Goal: Information Seeking & Learning: Check status

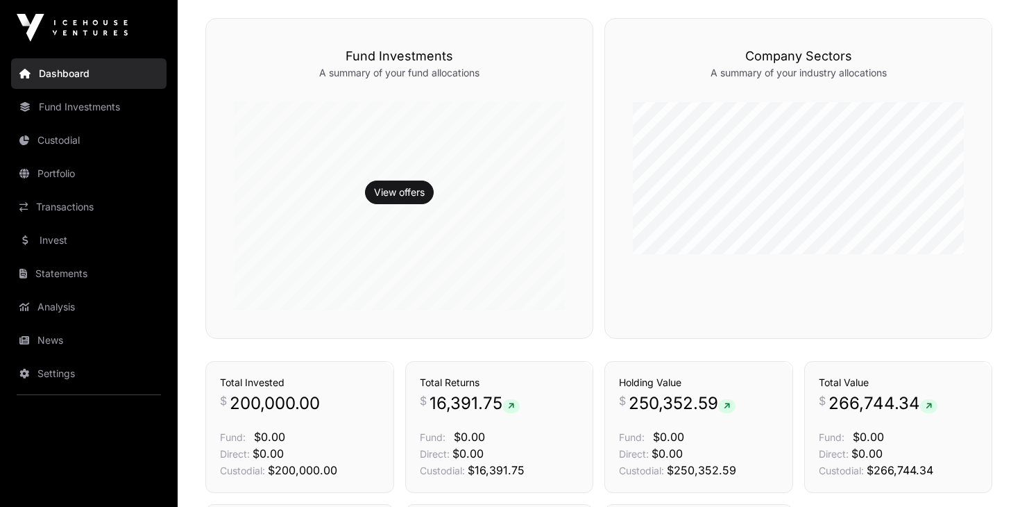
scroll to position [321, 0]
click at [52, 206] on link "Transactions" at bounding box center [89, 207] width 156 height 31
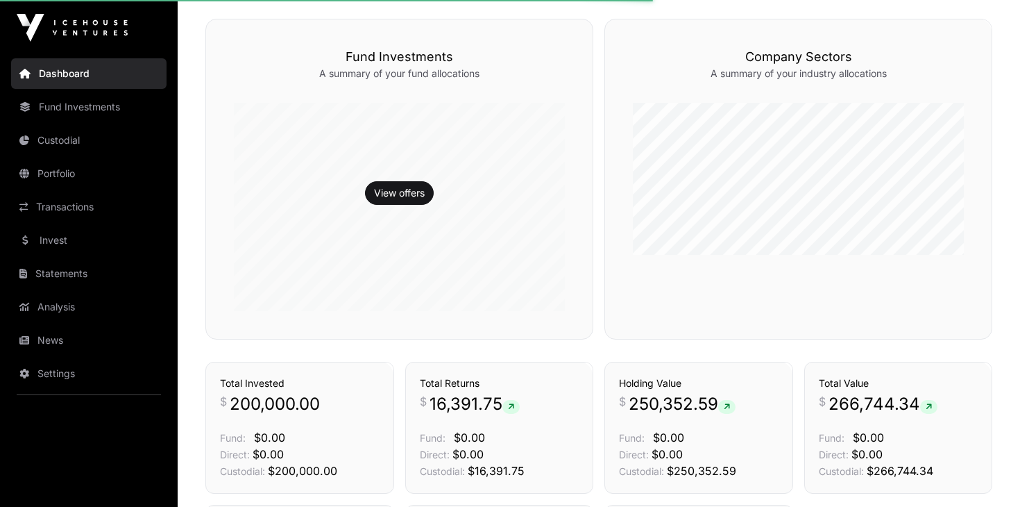
click at [51, 206] on link "Transactions" at bounding box center [89, 207] width 156 height 31
click at [53, 205] on link "Transactions" at bounding box center [89, 207] width 156 height 31
click at [52, 205] on link "Transactions" at bounding box center [89, 207] width 156 height 31
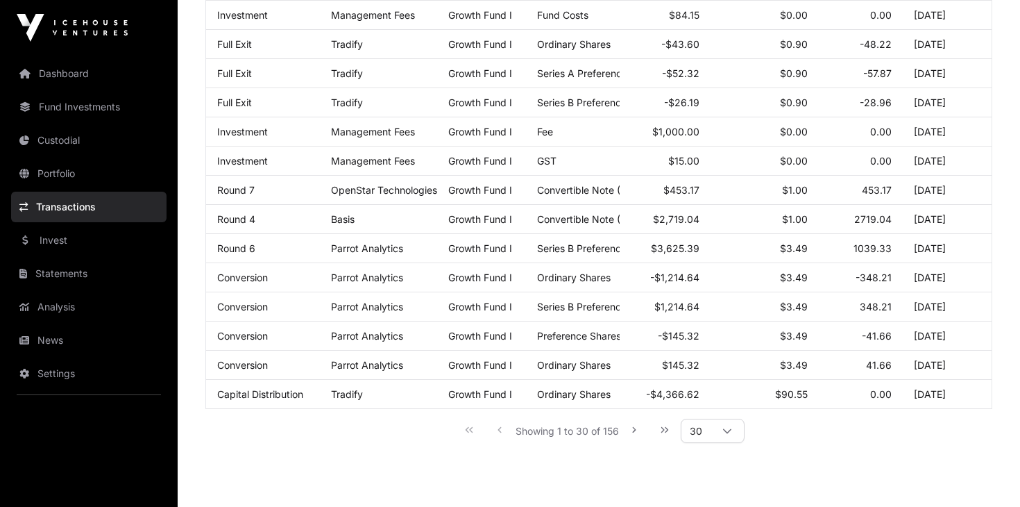
scroll to position [702, 0]
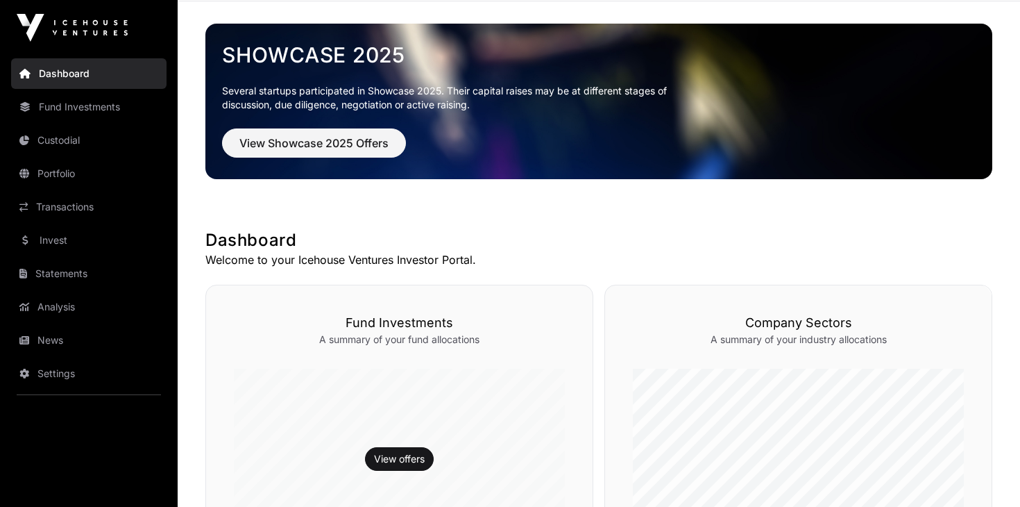
scroll to position [60, 0]
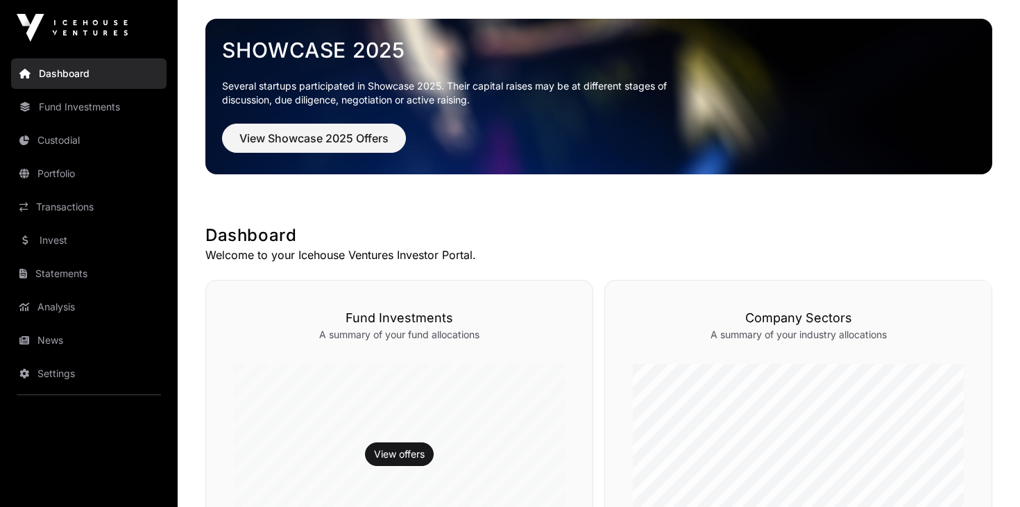
click at [37, 206] on link "Transactions" at bounding box center [89, 207] width 156 height 31
click at [49, 208] on link "Transactions" at bounding box center [89, 207] width 156 height 31
click at [37, 205] on link "Transactions" at bounding box center [89, 207] width 156 height 31
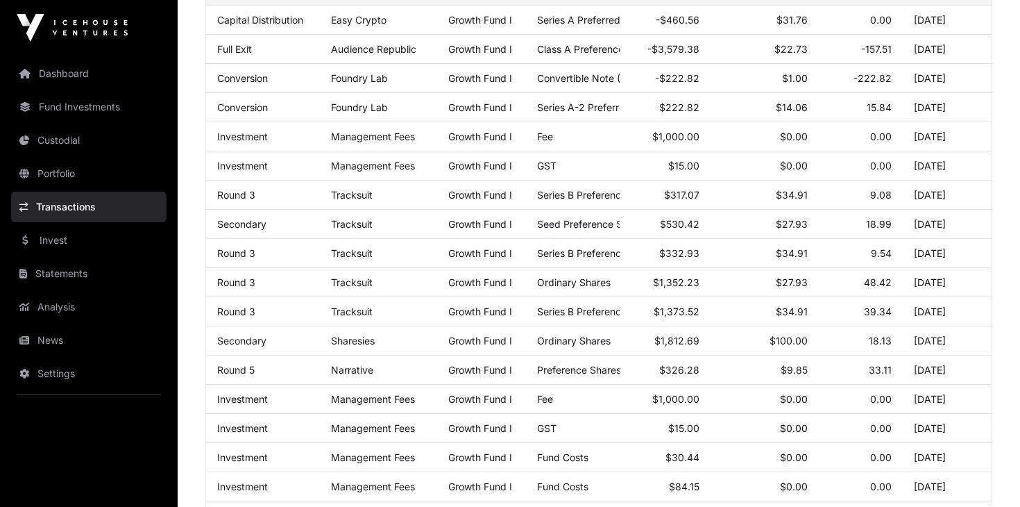
scroll to position [239, 0]
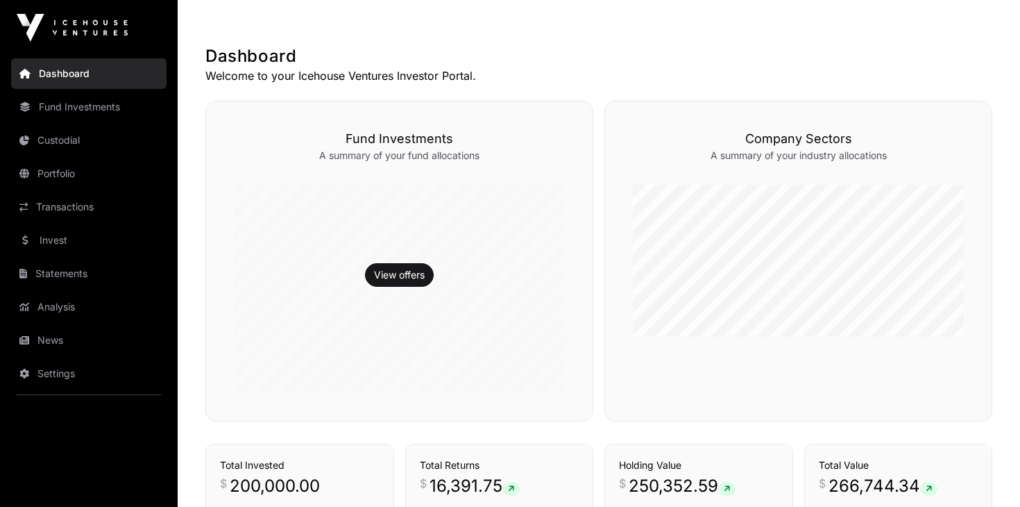
scroll to position [60, 0]
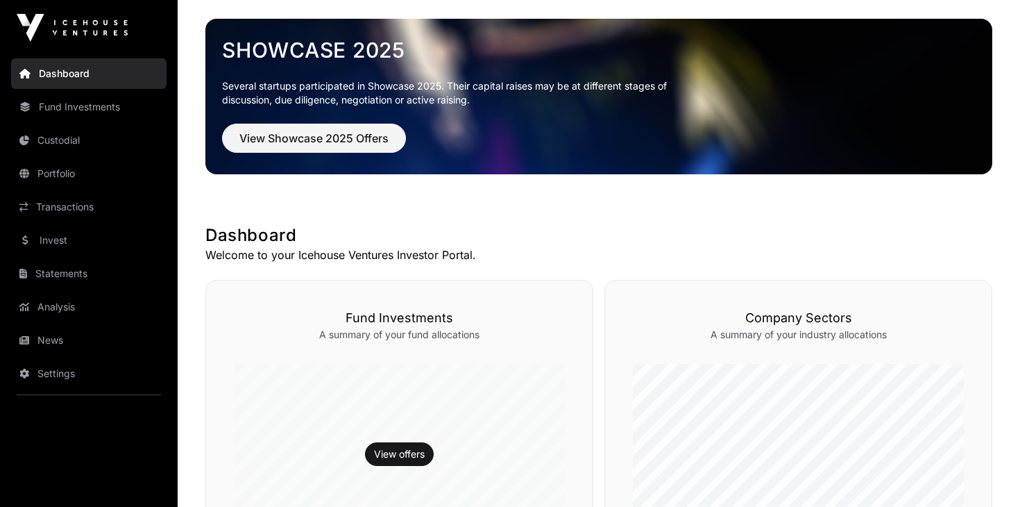
click at [53, 205] on link "Transactions" at bounding box center [89, 207] width 156 height 31
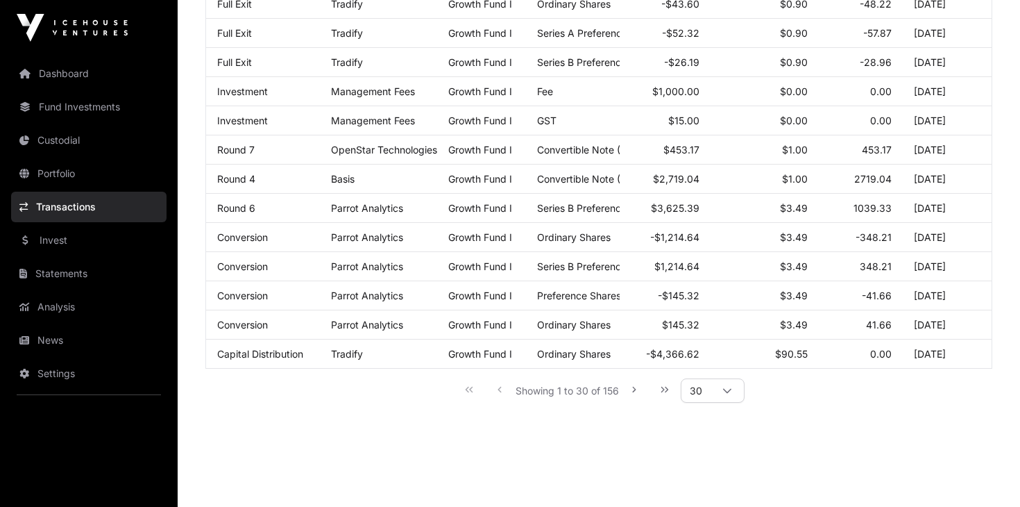
scroll to position [770, 0]
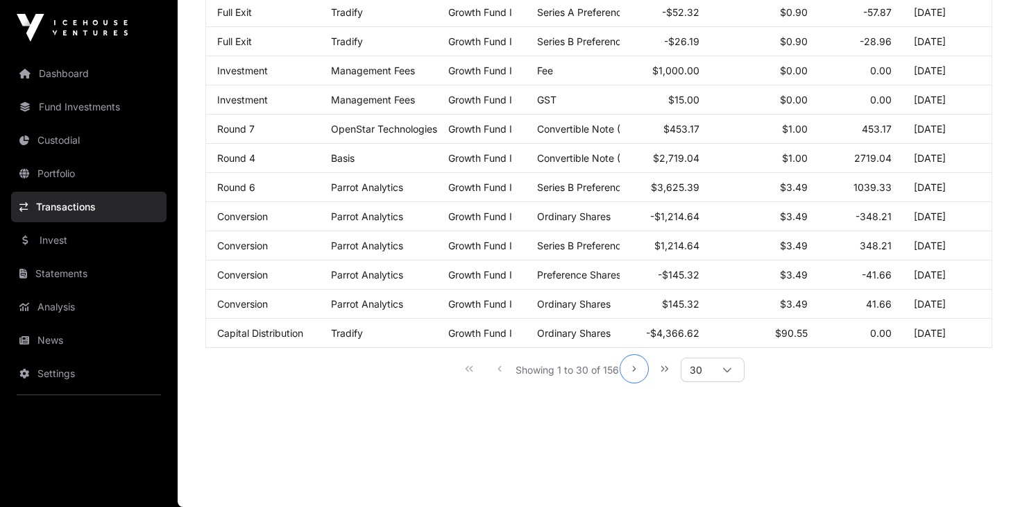
click at [635, 364] on icon "Next Page" at bounding box center [635, 369] width 10 height 10
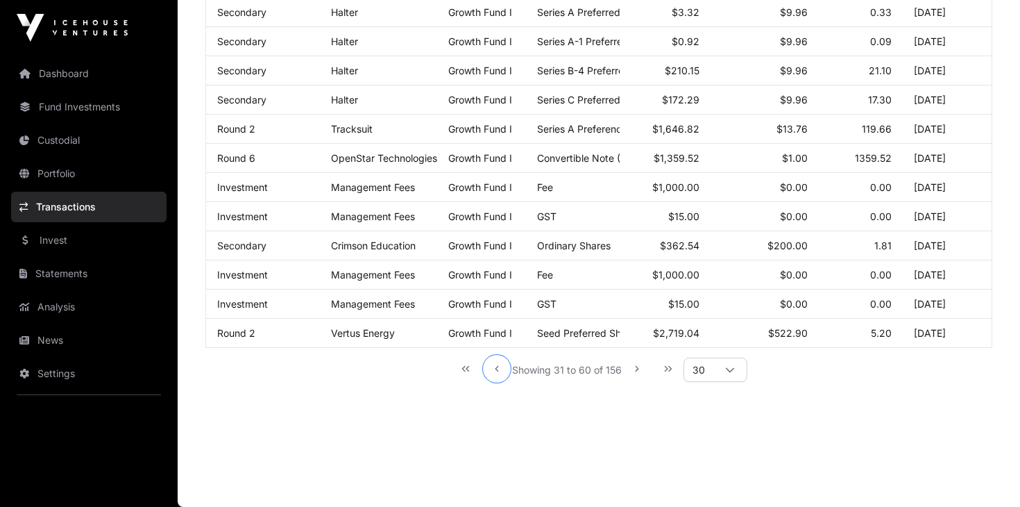
click at [494, 367] on icon "Previous Page" at bounding box center [497, 369] width 10 height 10
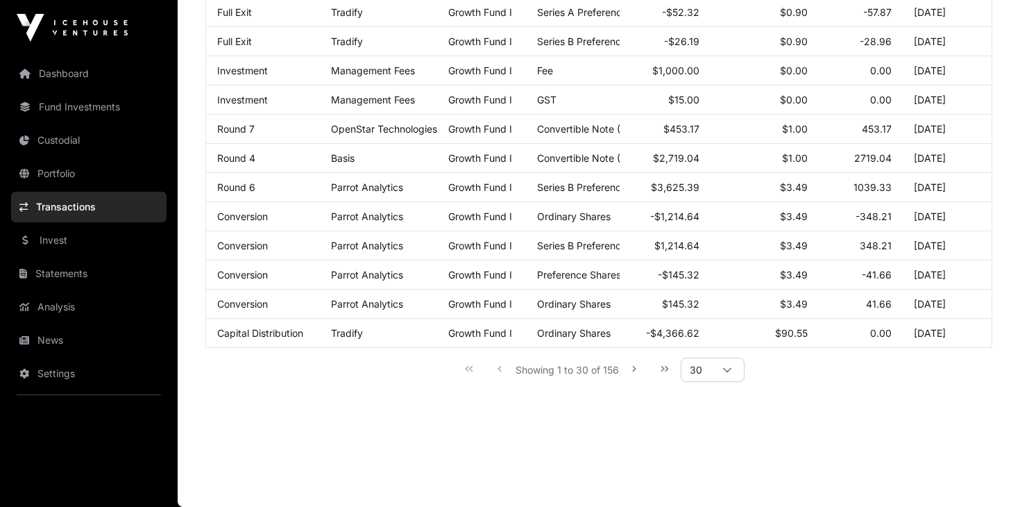
click at [494, 367] on div "Showing 1 to 30 of 156 30" at bounding box center [598, 368] width 291 height 31
click at [501, 369] on div "Showing 1 to 30 of 156 30" at bounding box center [598, 368] width 291 height 31
click at [499, 368] on div "Showing 1 to 30 of 156 30" at bounding box center [598, 368] width 291 height 31
click at [499, 367] on div "Showing 1 to 30 of 156 30" at bounding box center [598, 368] width 291 height 31
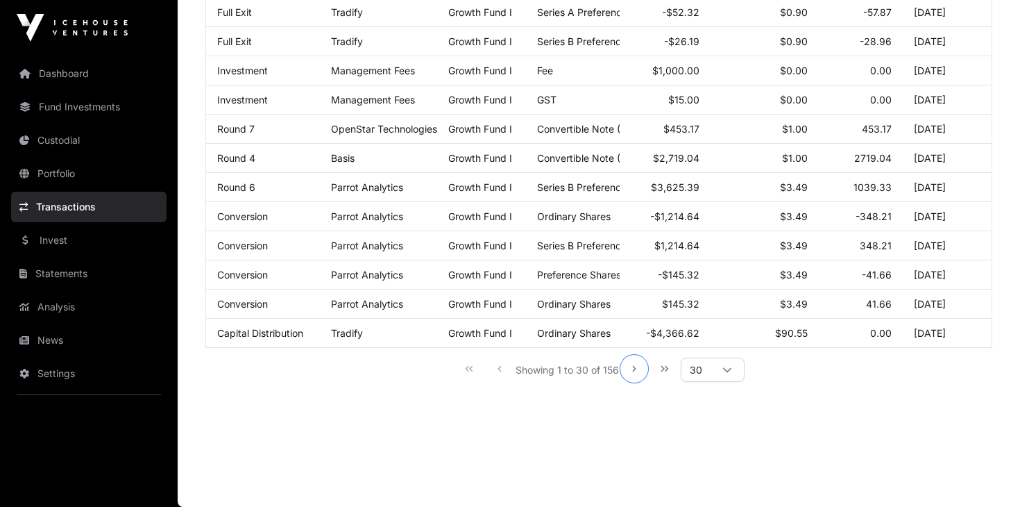
click at [635, 371] on icon "Next Page" at bounding box center [635, 369] width 10 height 10
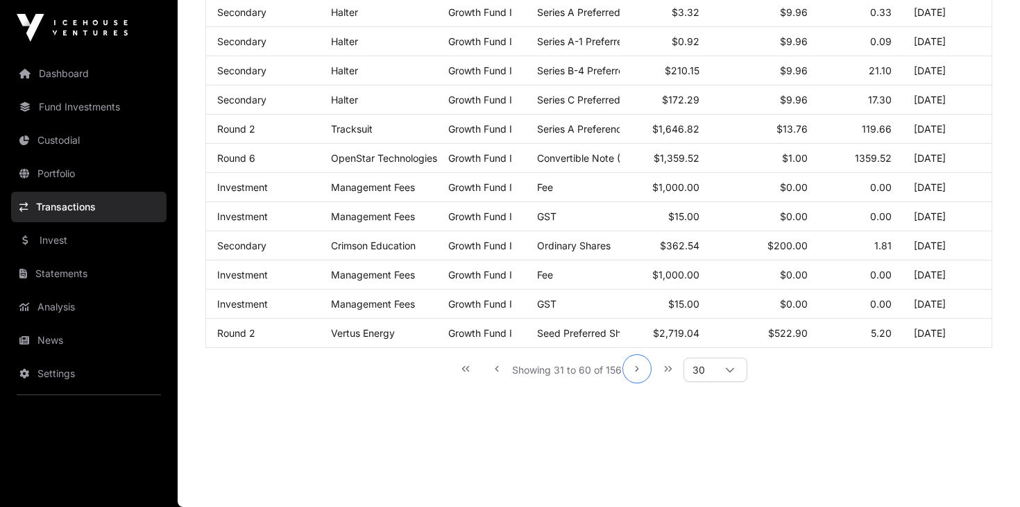
click at [635, 371] on icon "Next Page" at bounding box center [637, 369] width 10 height 10
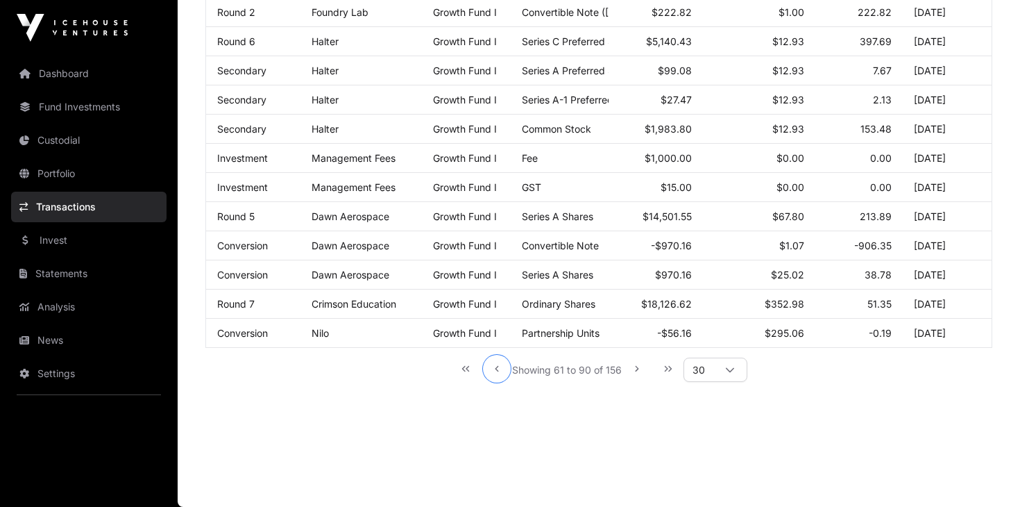
click at [498, 369] on icon "Previous Page" at bounding box center [497, 369] width 10 height 10
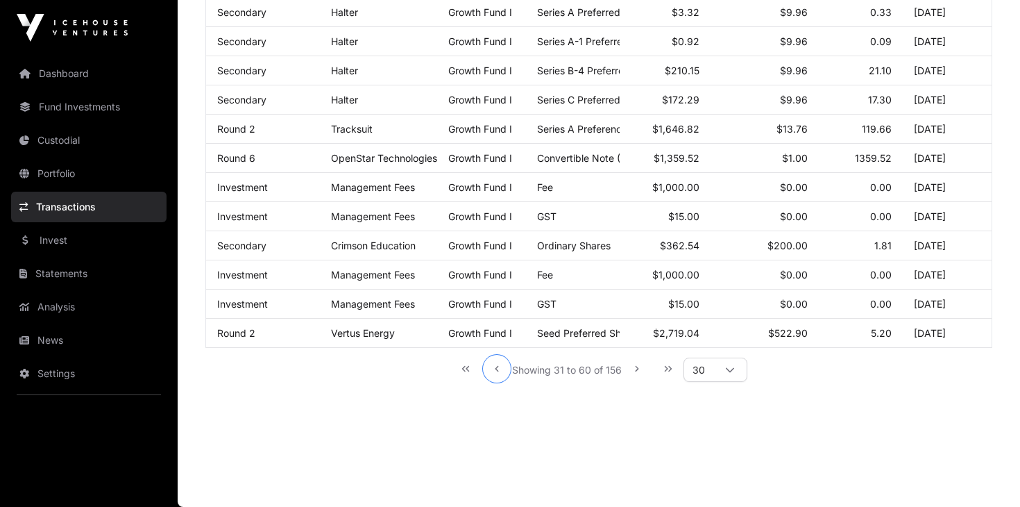
click at [498, 369] on icon "Previous Page" at bounding box center [497, 369] width 10 height 10
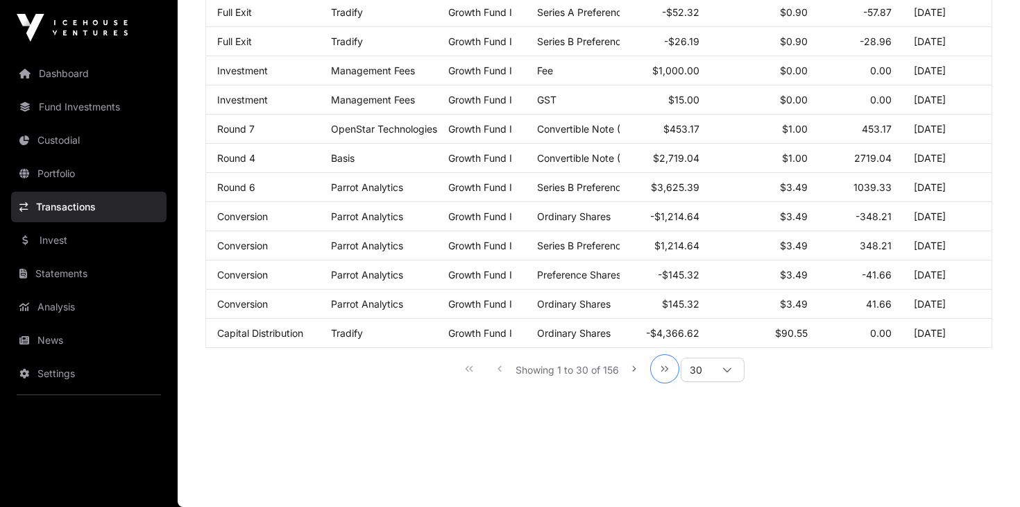
click at [664, 369] on icon "Last Page" at bounding box center [666, 369] width 8 height 6
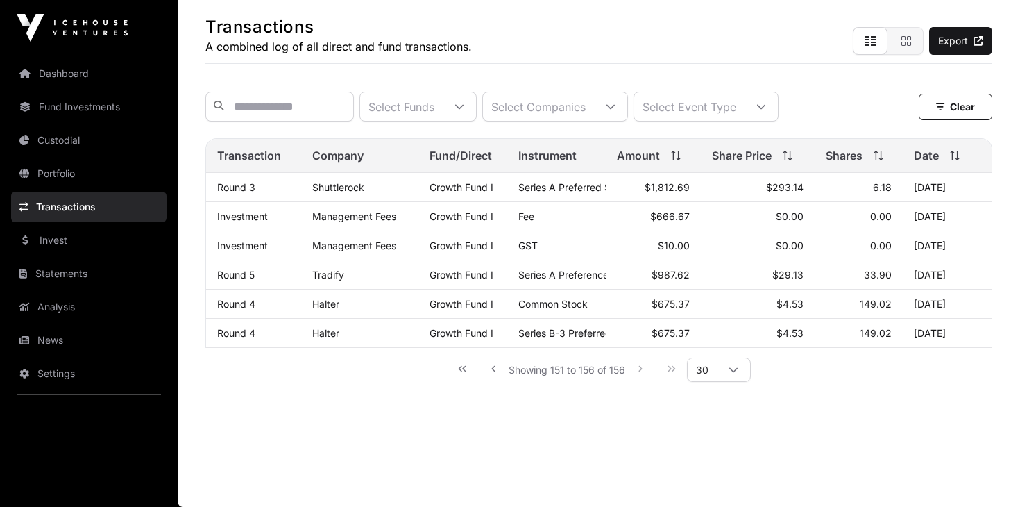
scroll to position [70, 0]
click at [495, 371] on icon "Previous Page" at bounding box center [494, 369] width 10 height 10
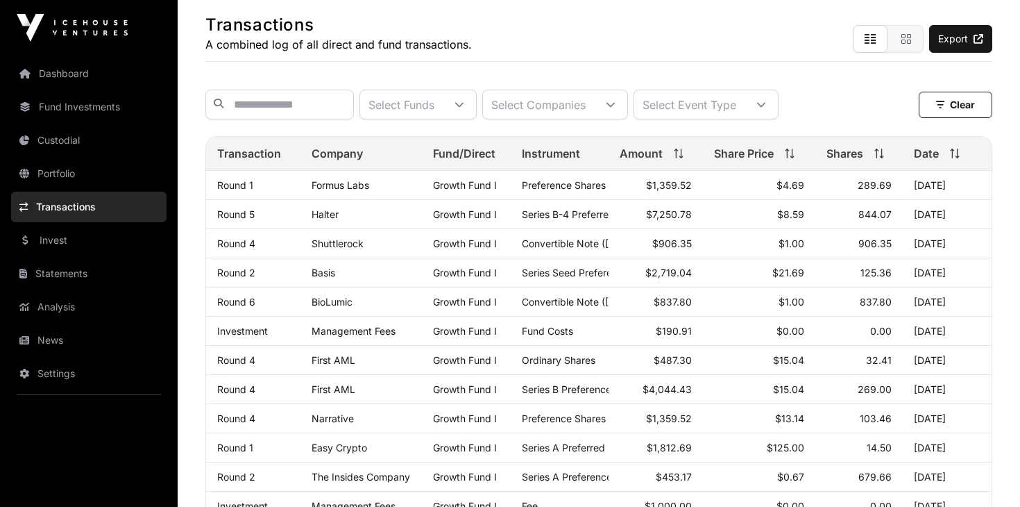
click at [495, 371] on td "Growth Fund I" at bounding box center [466, 360] width 89 height 29
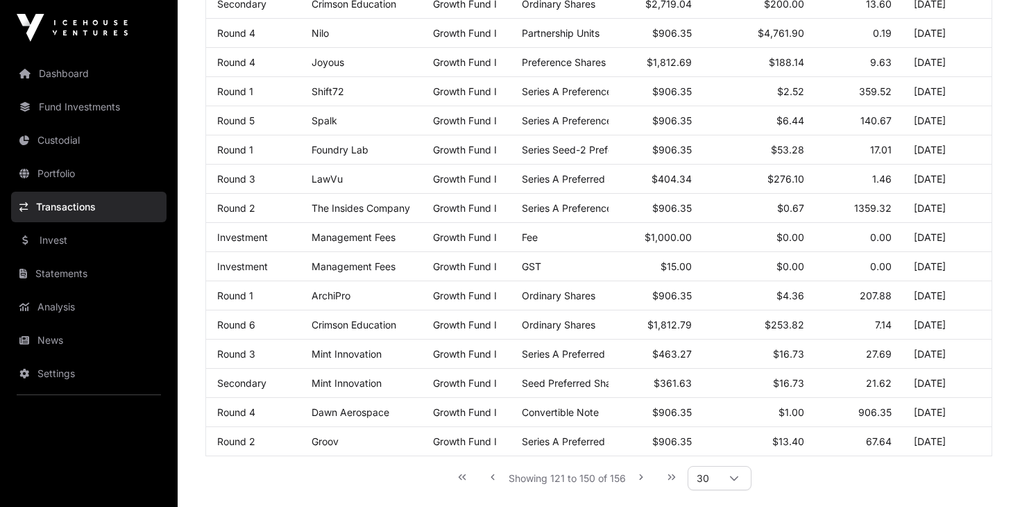
scroll to position [770, 0]
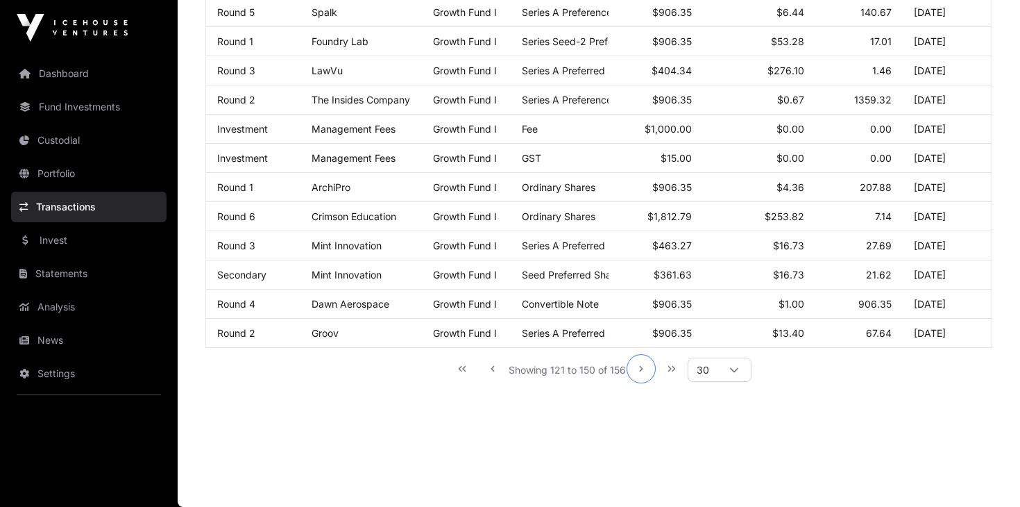
click at [643, 369] on icon "Next Page" at bounding box center [642, 369] width 10 height 10
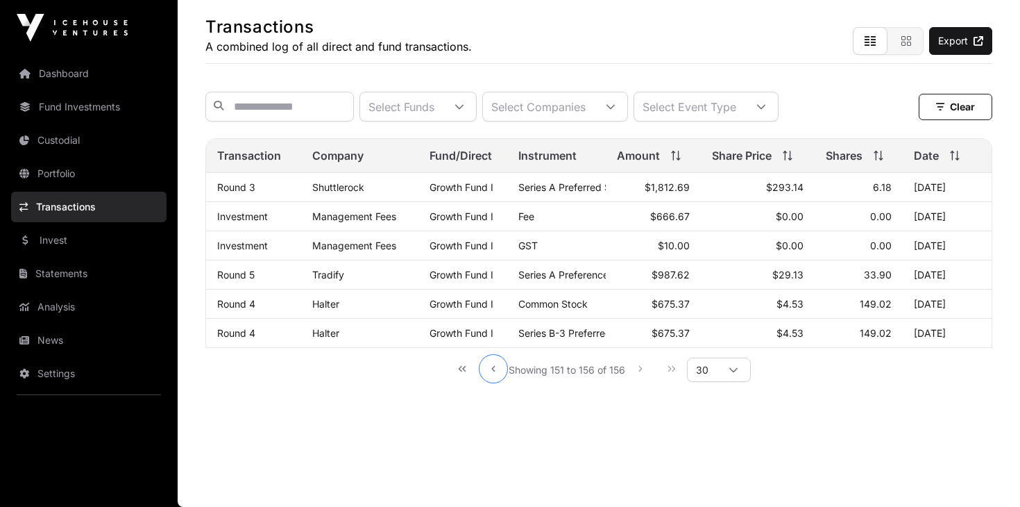
click at [495, 369] on icon "Previous Page" at bounding box center [494, 369] width 10 height 10
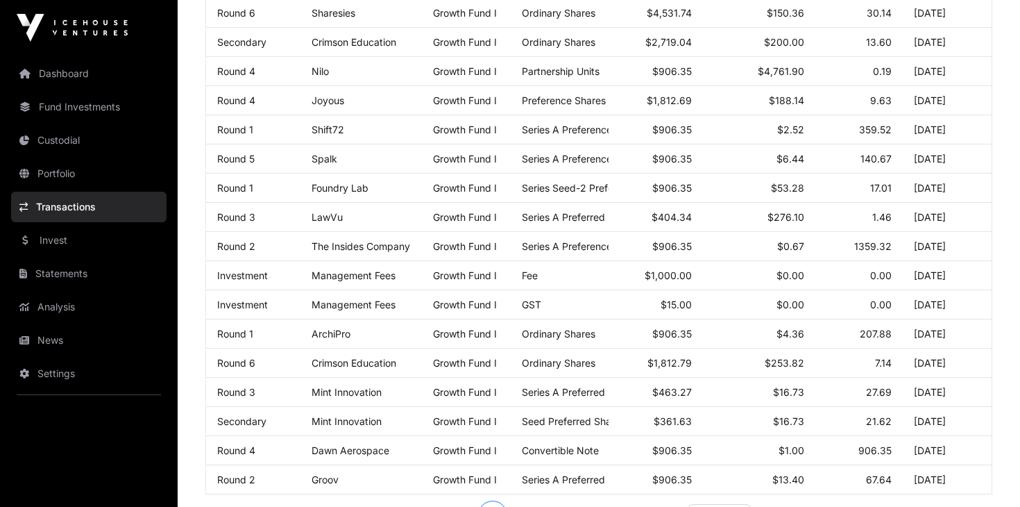
scroll to position [770, 0]
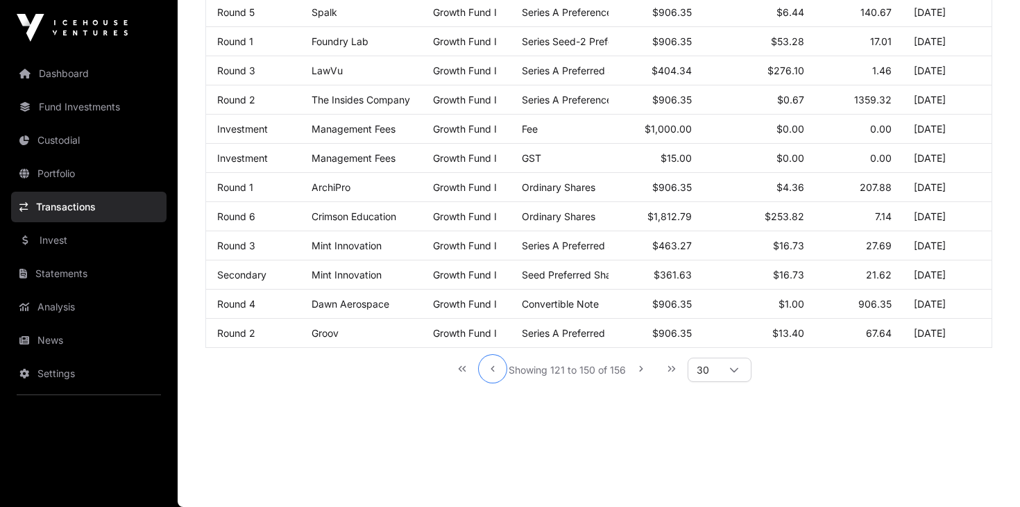
click at [493, 367] on icon "Previous Page" at bounding box center [493, 369] width 3 height 6
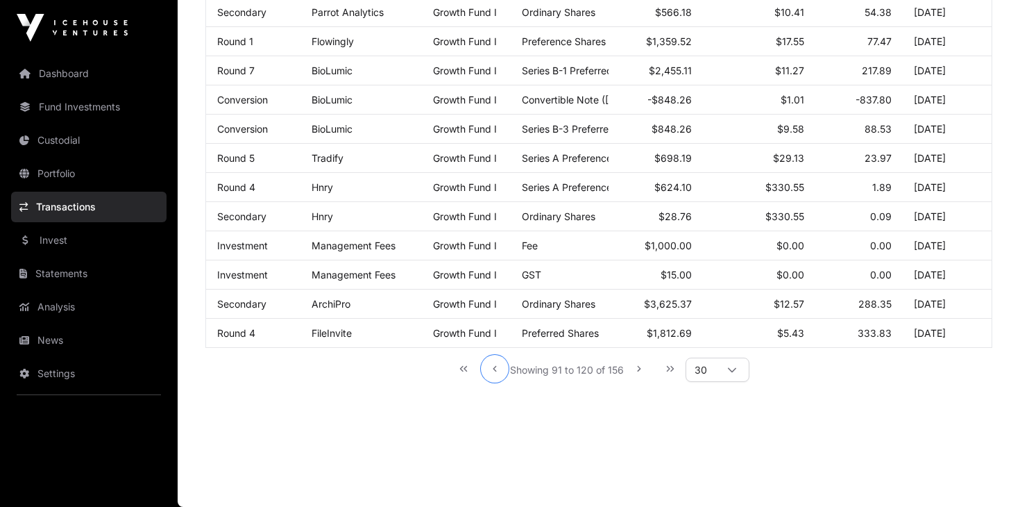
click at [492, 367] on icon "Previous Page" at bounding box center [495, 369] width 10 height 10
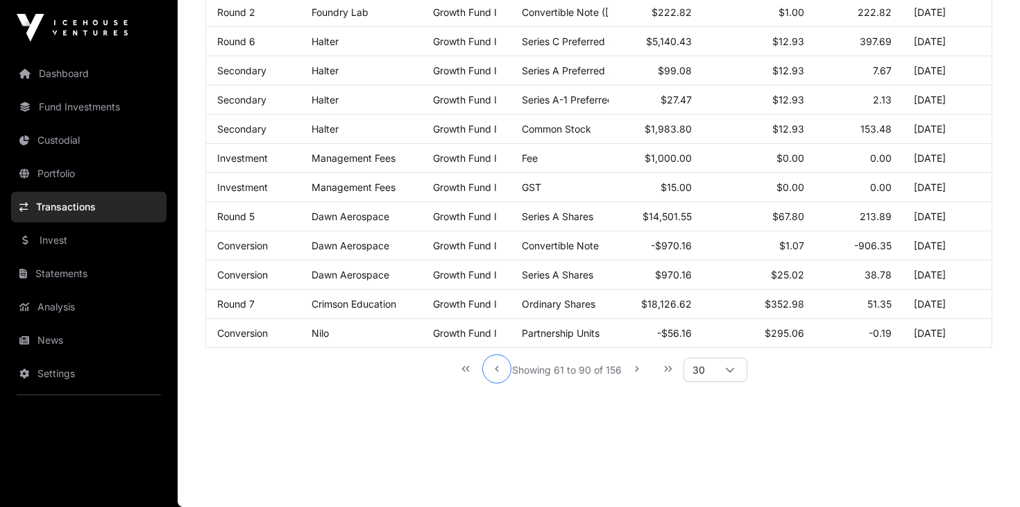
click at [492, 367] on icon "Previous Page" at bounding box center [497, 369] width 10 height 10
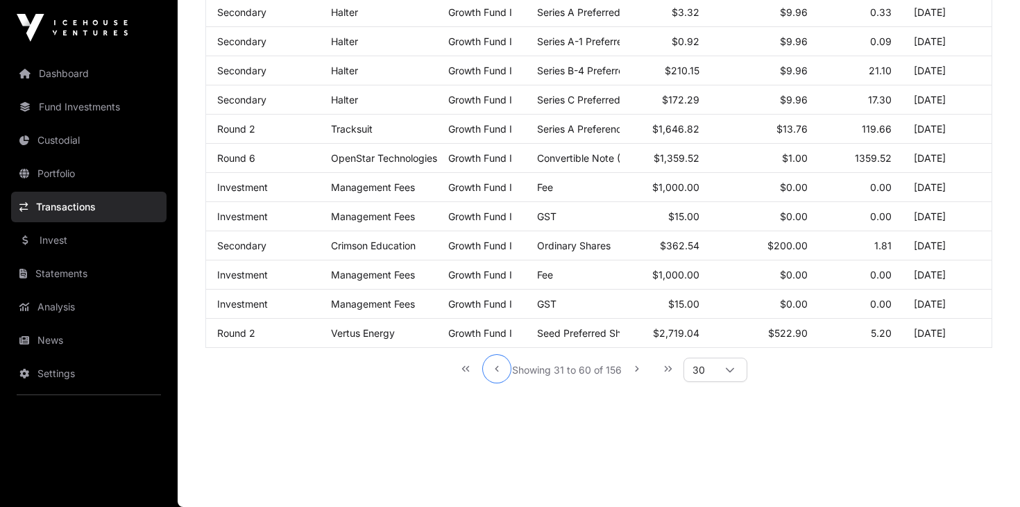
click at [492, 367] on icon "Previous Page" at bounding box center [497, 369] width 10 height 10
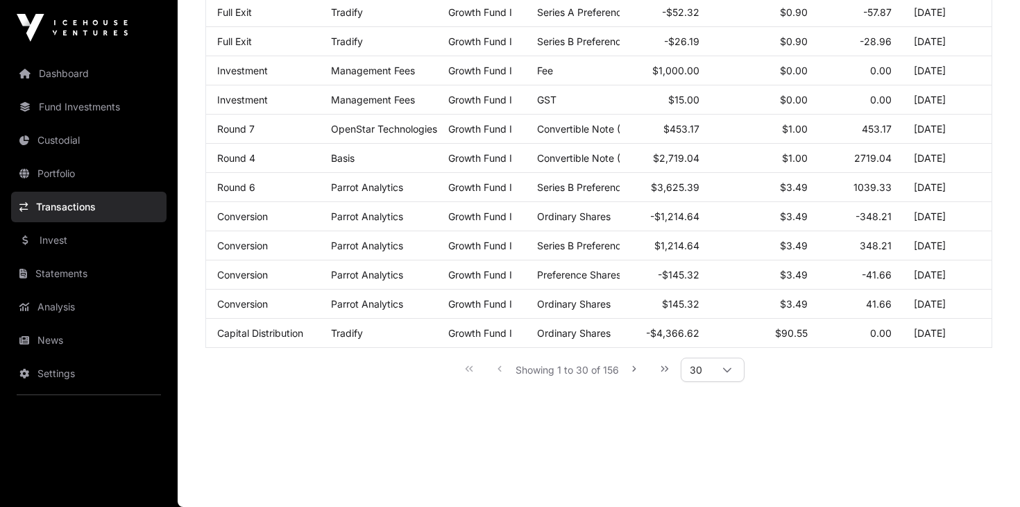
click at [498, 369] on div "Showing 1 to 30 of 156 30" at bounding box center [598, 368] width 291 height 31
click at [501, 369] on div "Showing 1 to 30 of 156 30" at bounding box center [598, 368] width 291 height 31
